Goal: Task Accomplishment & Management: Manage account settings

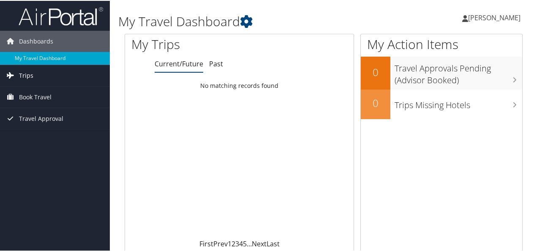
click at [62, 78] on link "Trips" at bounding box center [55, 74] width 110 height 21
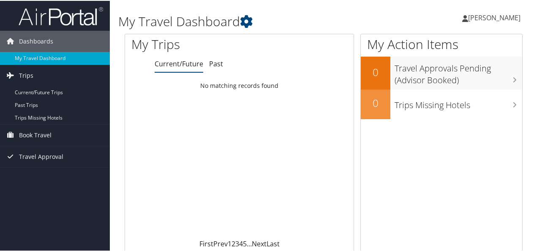
click at [493, 17] on span "[PERSON_NAME]" at bounding box center [494, 16] width 52 height 9
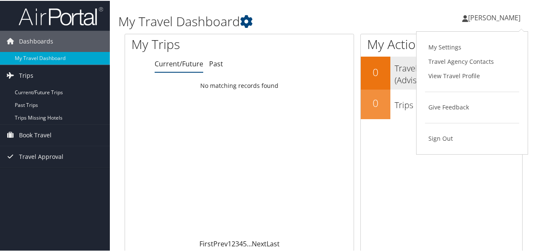
click at [466, 75] on link "View Travel Profile" at bounding box center [472, 75] width 94 height 14
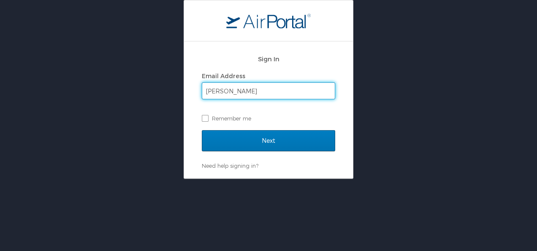
type input "luis.brena@autoliv.com"
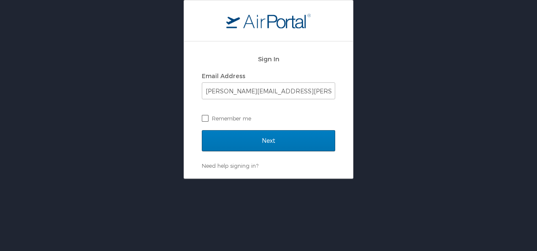
click at [209, 119] on label "Remember me" at bounding box center [268, 118] width 133 height 13
click at [207, 119] on input "Remember me" at bounding box center [204, 117] width 5 height 5
checkbox input "true"
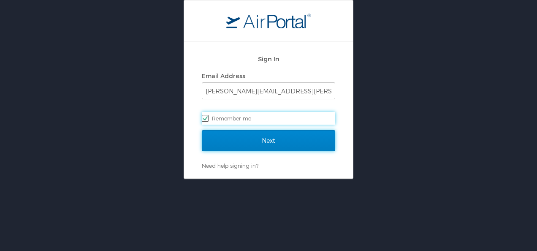
click at [268, 138] on input "Next" at bounding box center [268, 140] width 133 height 21
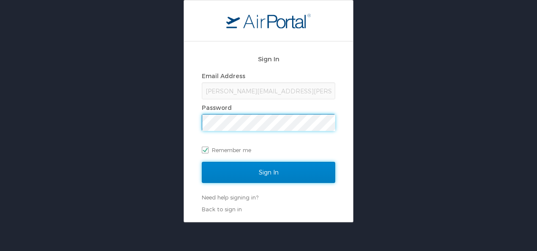
click at [306, 171] on input "Sign In" at bounding box center [268, 172] width 133 height 21
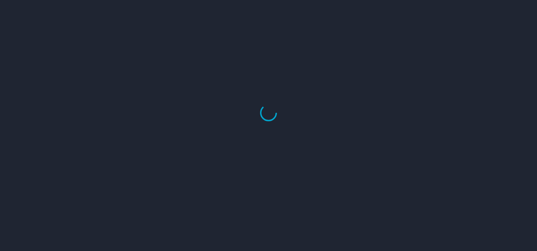
select select "US"
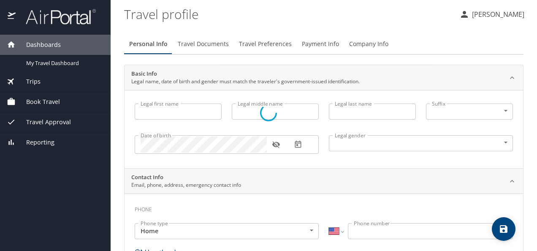
type input "LUIS"
type input "AARON"
type input "BRENA"
type input "Sr"
type input "Male"
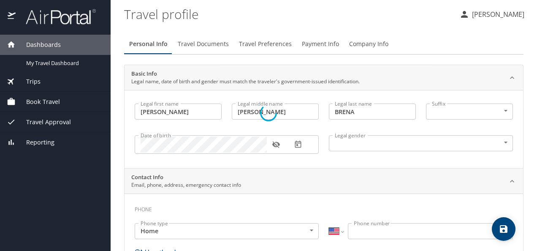
select select "MX"
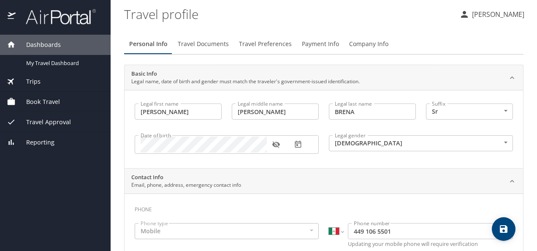
click at [500, 111] on body "Dashboards My Travel Dashboard Trips Current / Future Trips Past Trips Trips Mi…" at bounding box center [268, 125] width 537 height 251
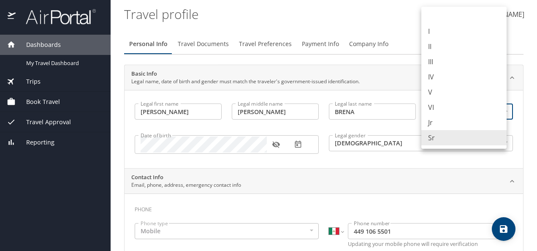
click at [452, 15] on li at bounding box center [463, 17] width 85 height 14
type input "NotApplicable"
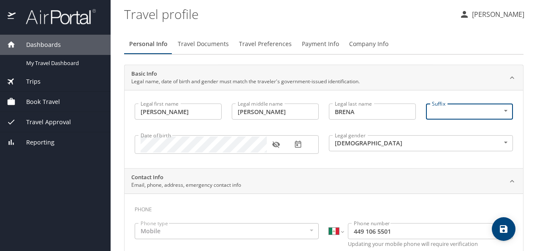
click at [520, 134] on main "Travel profile LUIS BRENA Personal Info Travel Documents Travel Preferences Pay…" at bounding box center [324, 125] width 426 height 251
click at [504, 229] on icon "save" at bounding box center [504, 229] width 8 height 8
select select "MX"
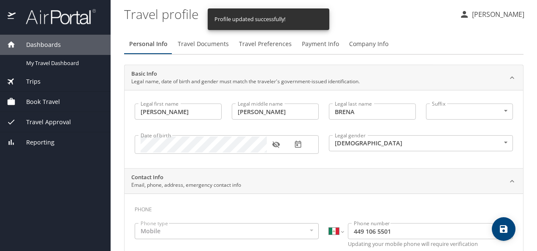
select select "MX"
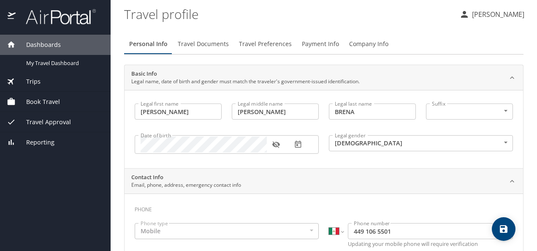
click at [212, 40] on span "Travel Documents" at bounding box center [203, 44] width 51 height 11
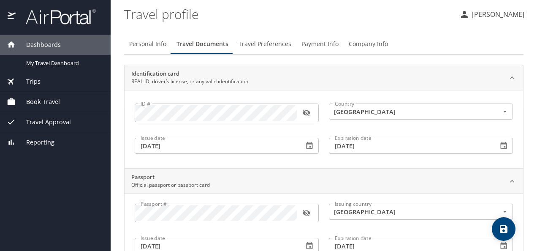
scroll to position [42, 0]
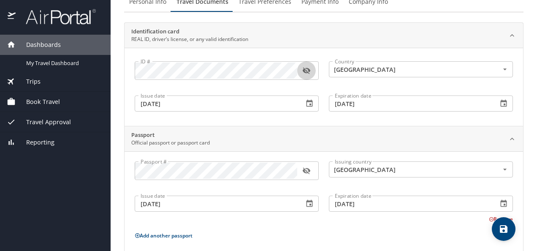
click at [305, 71] on icon "button" at bounding box center [306, 70] width 8 height 8
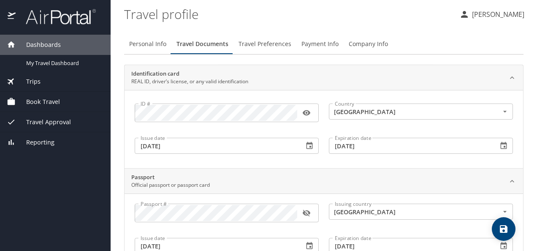
drag, startPoint x: 262, startPoint y: 39, endPoint x: 267, endPoint y: 42, distance: 5.9
click at [263, 39] on span "Travel Preferences" at bounding box center [264, 44] width 53 height 11
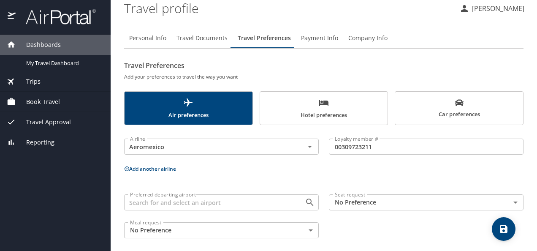
scroll to position [11, 0]
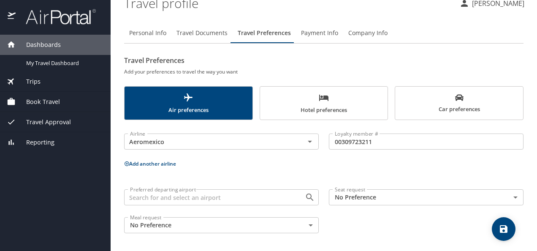
click at [369, 198] on body "Dashboards My Travel Dashboard Trips Current / Future Trips Past Trips Trips Mi…" at bounding box center [268, 125] width 537 height 251
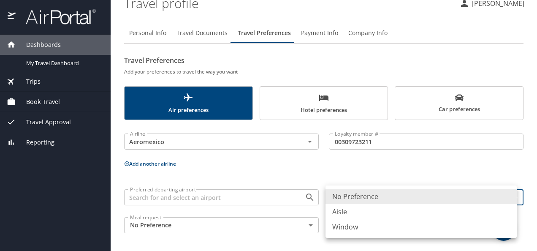
click at [362, 212] on li "Aisle" at bounding box center [420, 211] width 191 height 15
type input "Aisle"
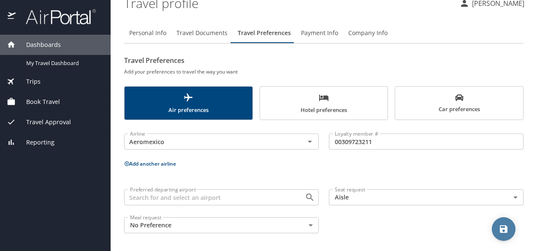
click at [508, 228] on icon "save" at bounding box center [503, 229] width 10 height 10
click at [369, 114] on button "Hotel preferences" at bounding box center [324, 103] width 129 height 34
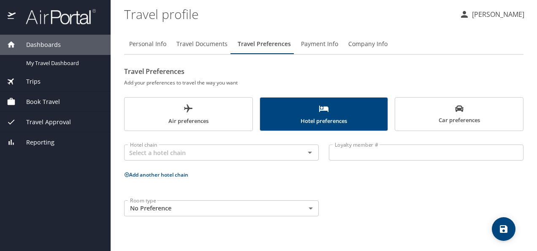
scroll to position [0, 0]
click at [313, 46] on span "Payment Info" at bounding box center [319, 44] width 37 height 11
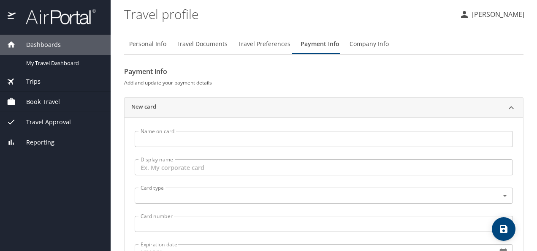
click at [379, 45] on span "Company Info" at bounding box center [368, 44] width 39 height 11
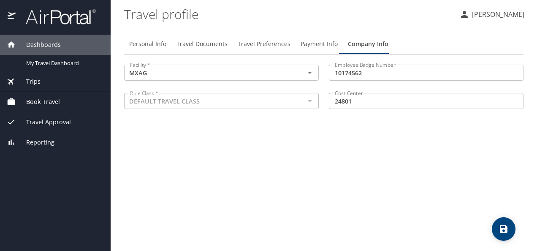
click at [68, 84] on div "Trips" at bounding box center [55, 81] width 97 height 9
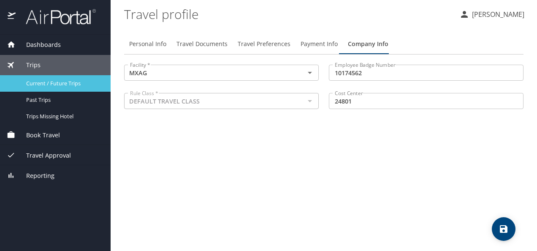
click at [58, 81] on span "Current / Future Trips" at bounding box center [63, 83] width 74 height 8
